Goal: Register for event/course

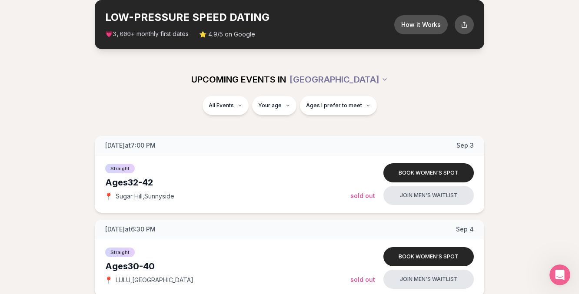
scroll to position [46, 0]
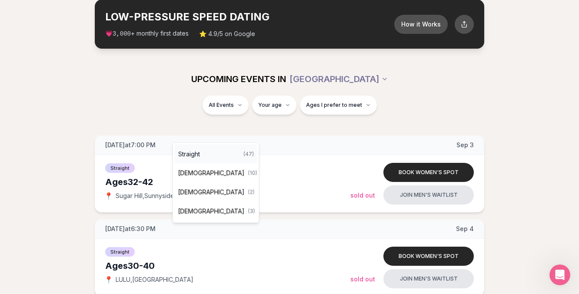
click at [216, 154] on div "Straight ( 47 )" at bounding box center [216, 154] width 83 height 19
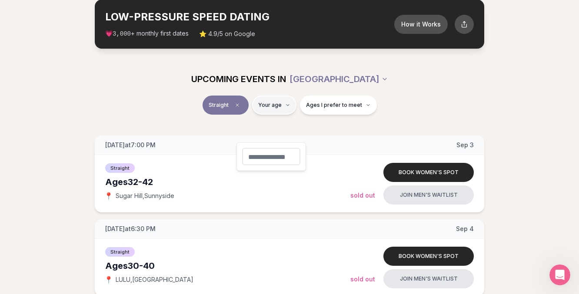
click at [268, 161] on input "number" at bounding box center [271, 156] width 58 height 17
type input "**"
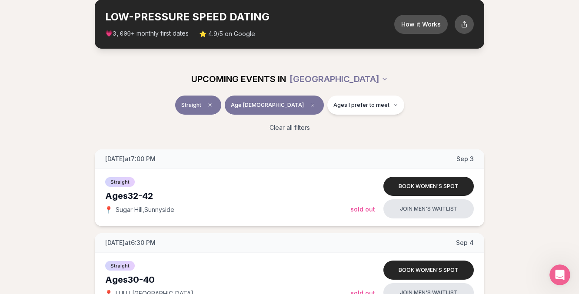
click at [121, 118] on div "Straight Age [DEMOGRAPHIC_DATA] Ages I prefer to meet" at bounding box center [289, 107] width 487 height 23
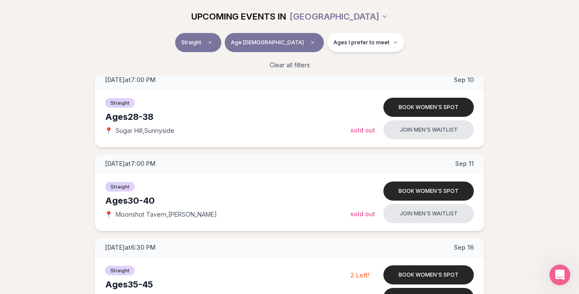
scroll to position [542, 0]
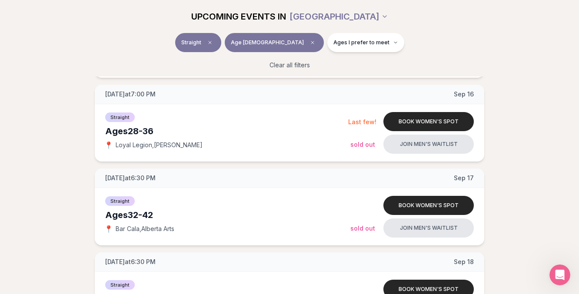
scroll to position [923, 0]
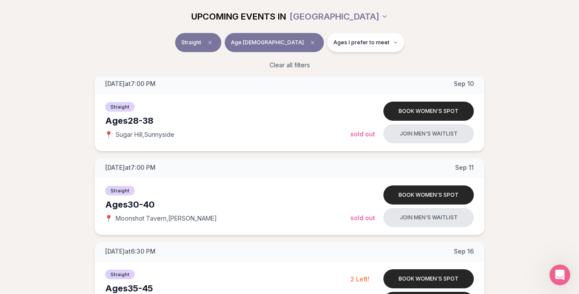
scroll to position [540, 0]
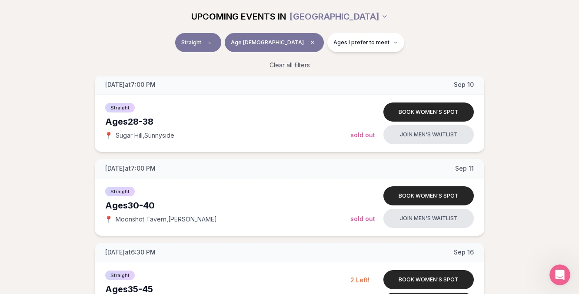
click at [106, 5] on span "[DATE] at 7:00 PM" at bounding box center [130, 1] width 50 height 9
